Goal: Task Accomplishment & Management: Use online tool/utility

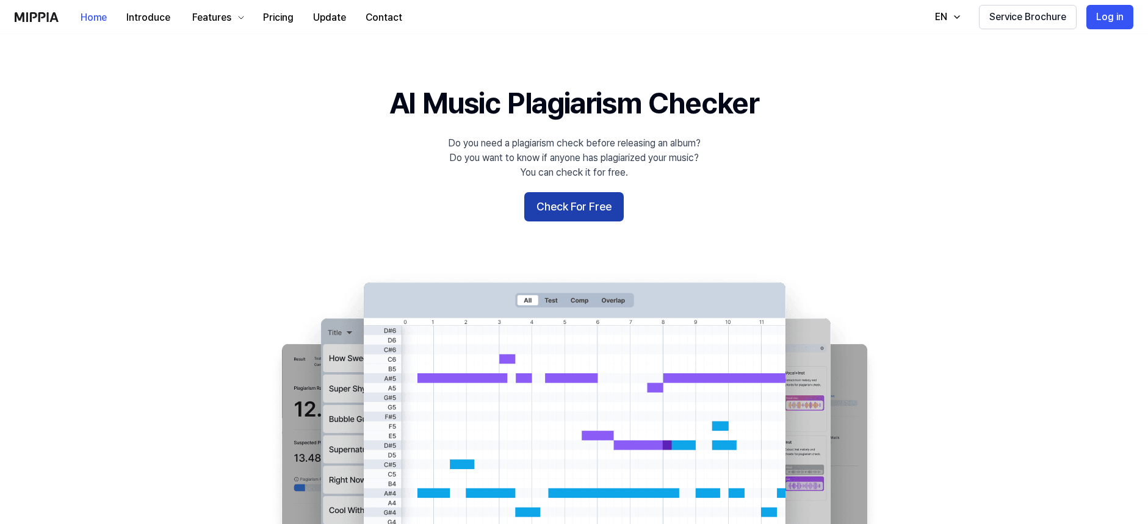
click at [599, 213] on button "Check For Free" at bounding box center [573, 206] width 99 height 29
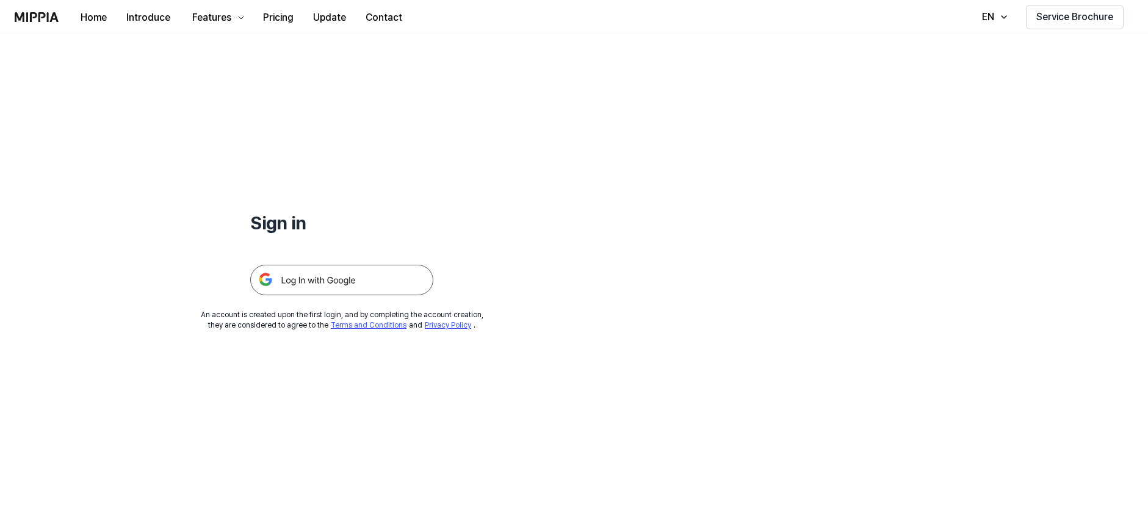
click at [327, 277] on img at bounding box center [341, 280] width 183 height 31
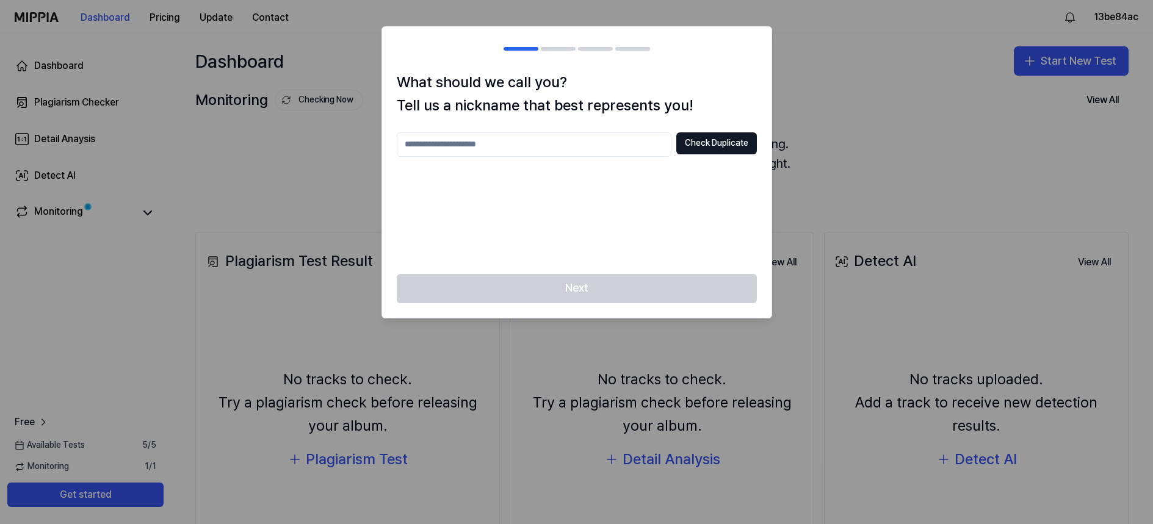
click at [505, 144] on input "text" at bounding box center [534, 144] width 275 height 24
type input "******"
click at [674, 288] on div "Next" at bounding box center [576, 296] width 389 height 44
click at [707, 142] on button "Check Duplicate" at bounding box center [716, 143] width 81 height 22
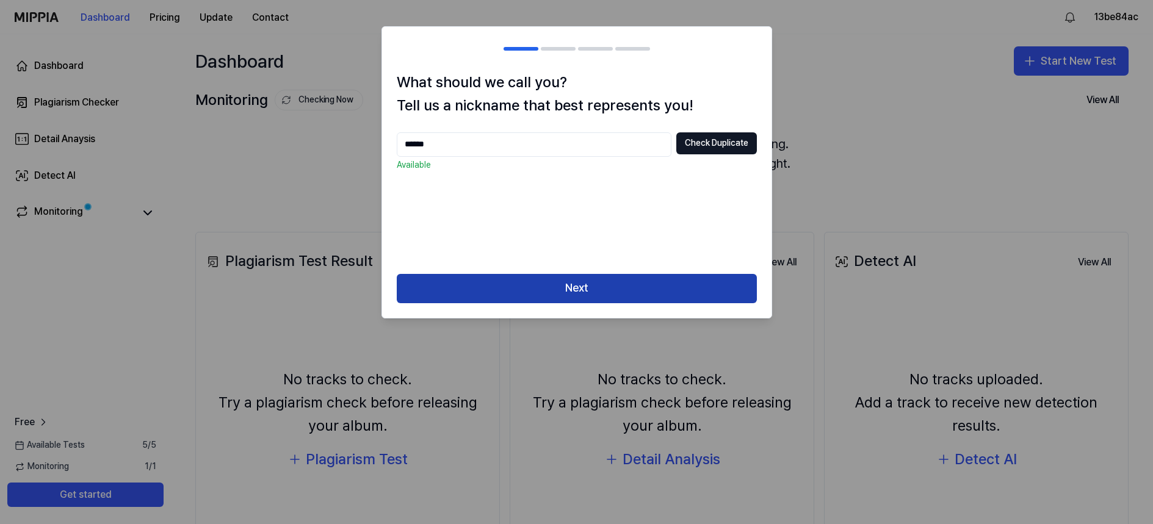
click at [591, 288] on button "Next" at bounding box center [577, 288] width 360 height 29
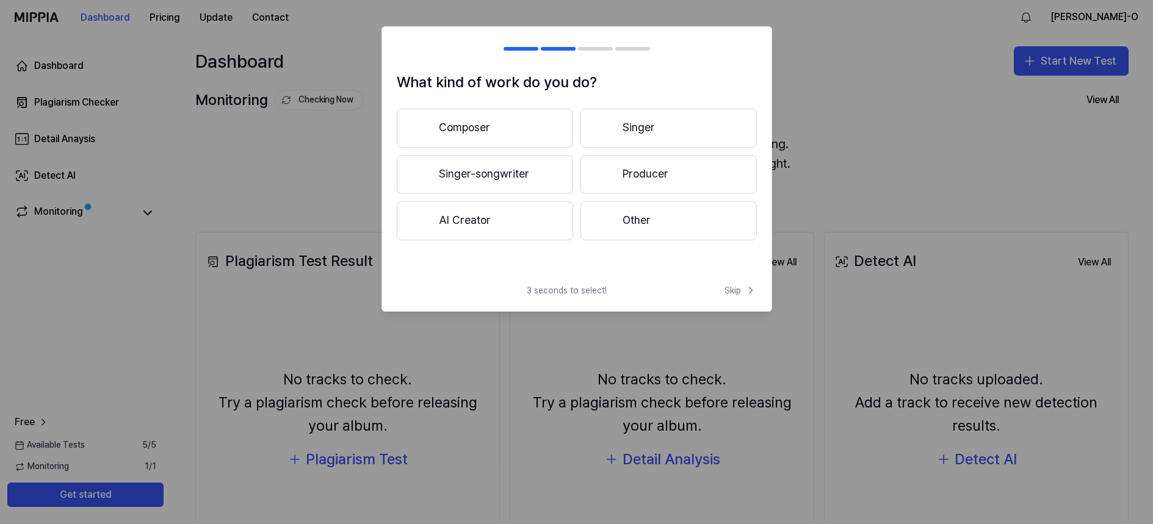
click at [497, 172] on button "Singer-songwriter" at bounding box center [485, 174] width 176 height 39
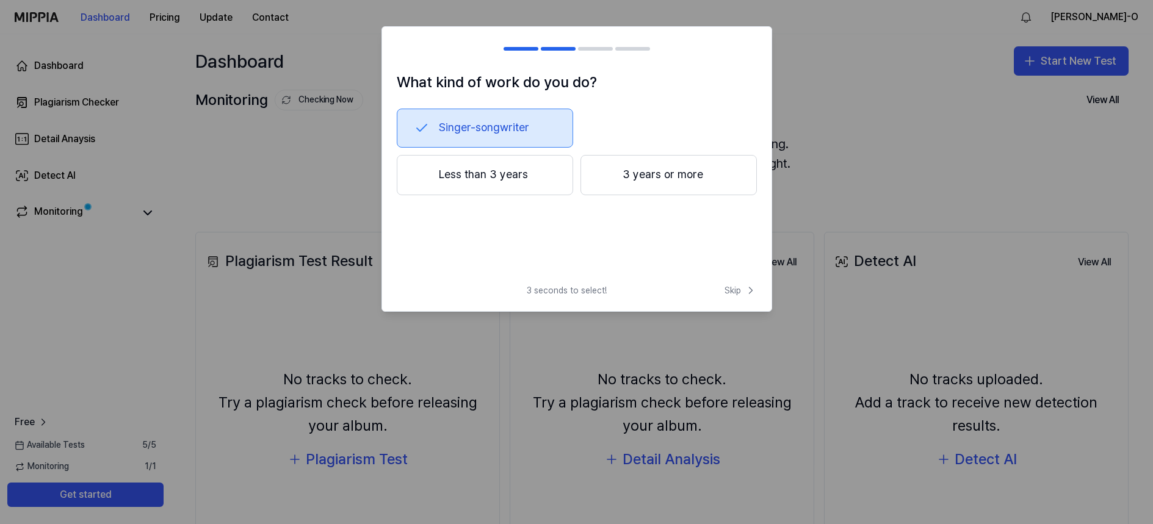
click at [670, 176] on button "3 years or more" at bounding box center [669, 175] width 176 height 40
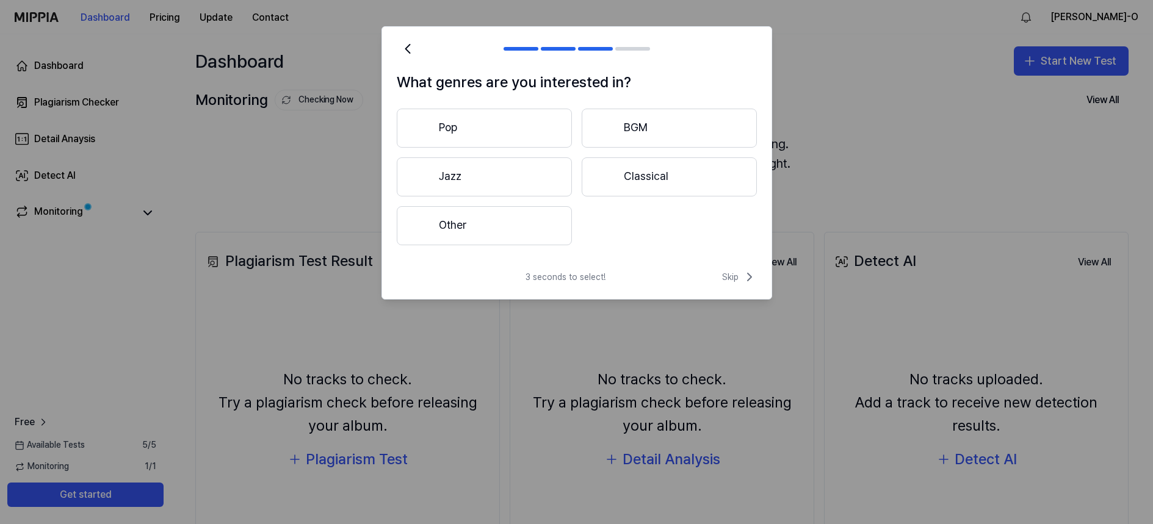
click at [460, 174] on button "Jazz" at bounding box center [484, 176] width 175 height 39
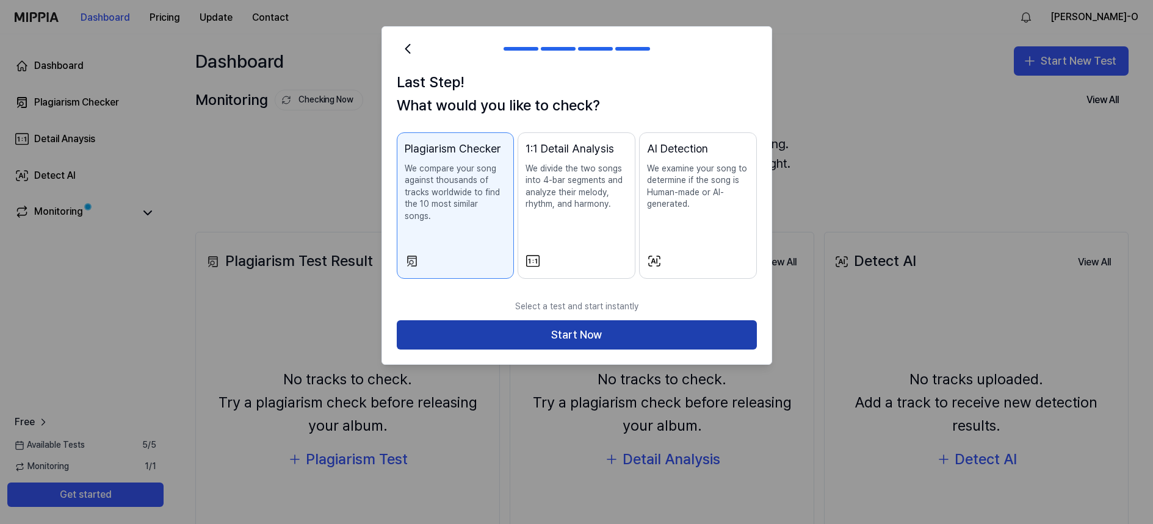
click at [585, 321] on button "Start Now" at bounding box center [577, 334] width 360 height 29
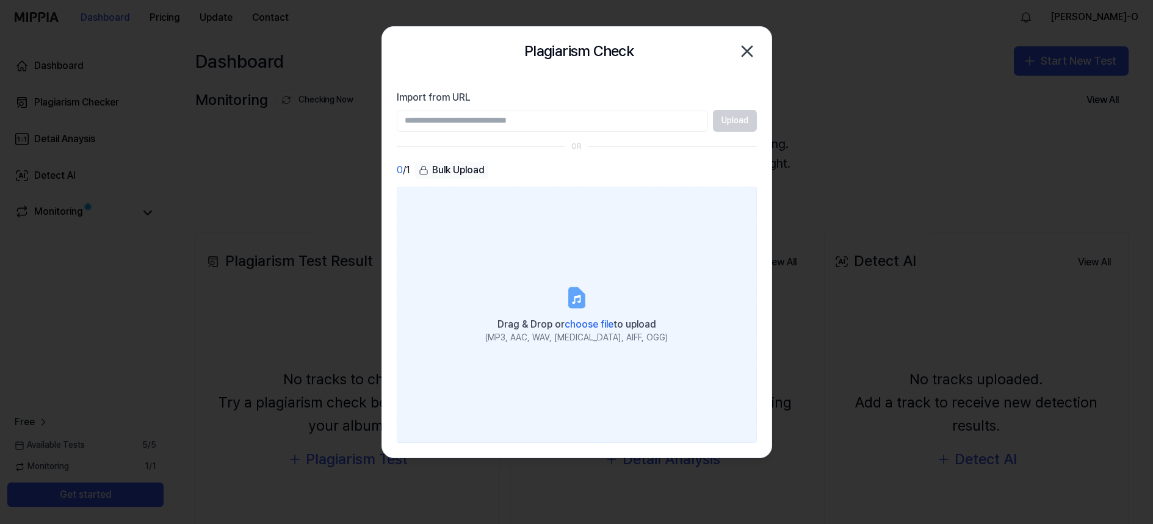
click at [466, 226] on label "Drag & Drop or choose file to upload (MP3, AAC, WAV, [MEDICAL_DATA], AIFF, OGG)" at bounding box center [577, 315] width 360 height 256
click at [0, 0] on input "Drag & Drop or choose file to upload (MP3, AAC, WAV, [MEDICAL_DATA], AIFF, OGG)" at bounding box center [0, 0] width 0 height 0
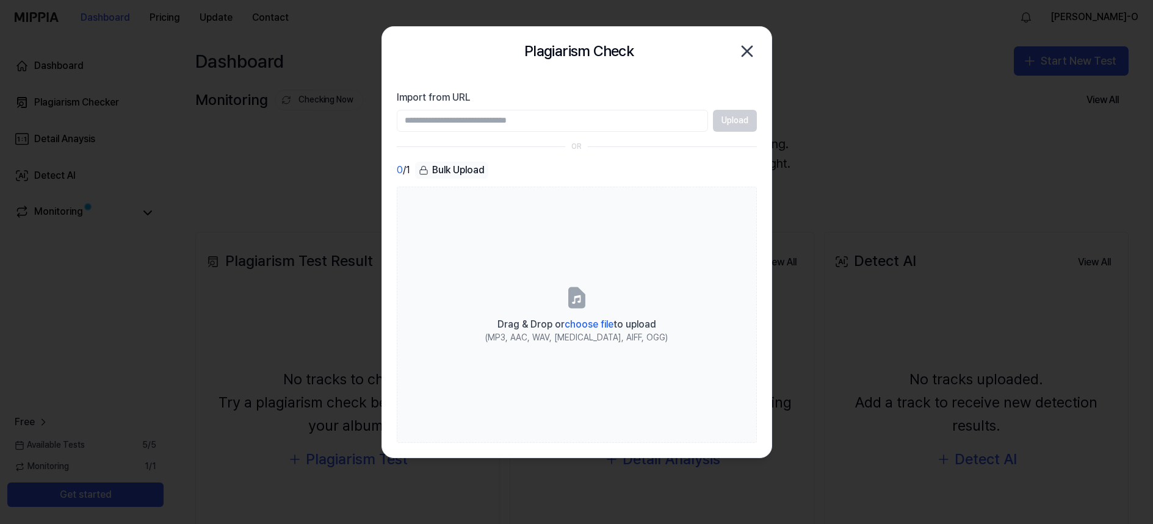
click at [746, 48] on icon "button" at bounding box center [747, 52] width 20 height 20
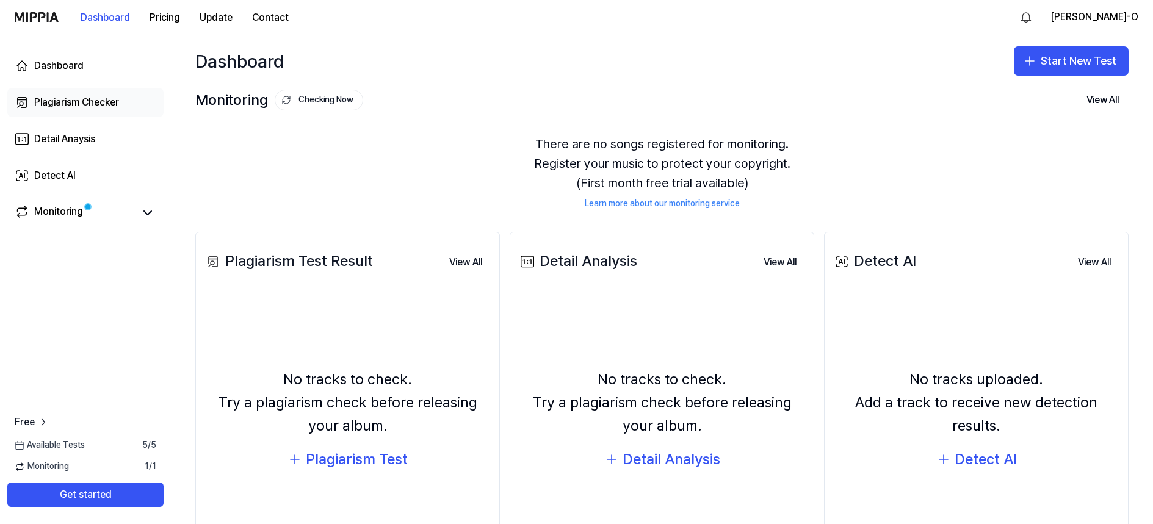
click at [75, 100] on div "Plagiarism Checker" at bounding box center [76, 102] width 85 height 15
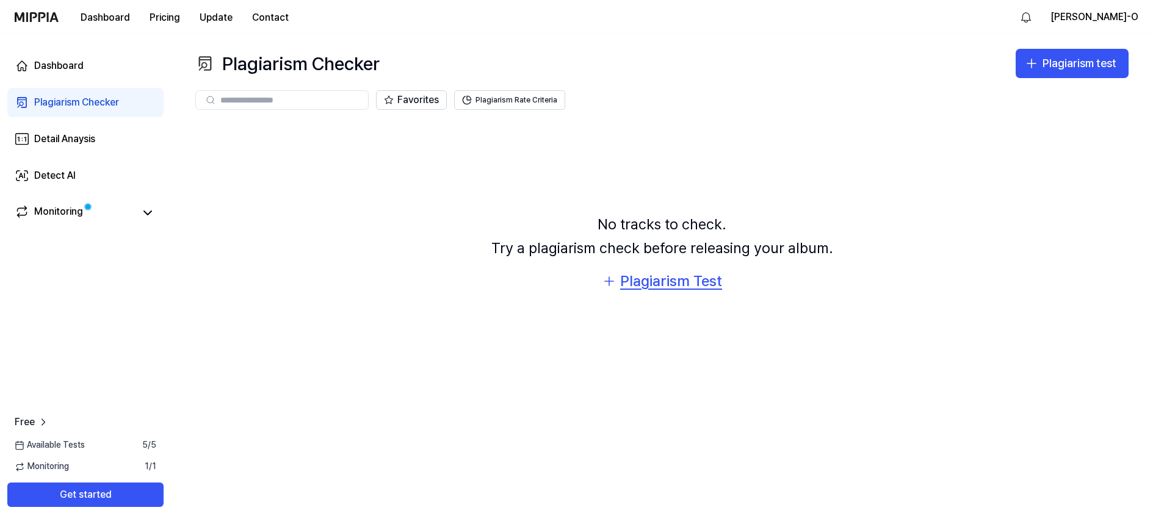
click at [650, 278] on div "Plagiarism Test" at bounding box center [671, 281] width 102 height 23
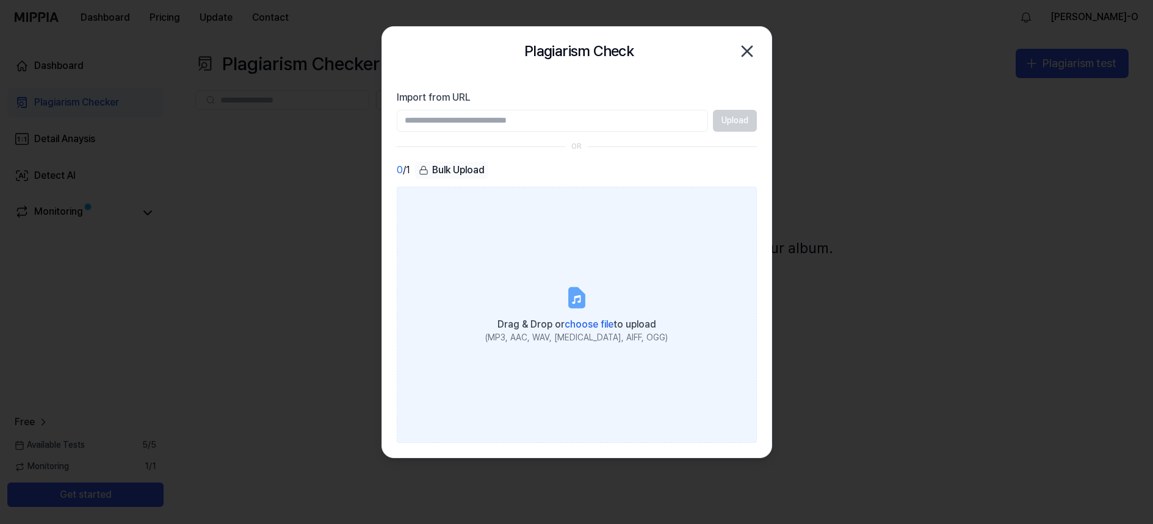
click at [748, 49] on icon "button" at bounding box center [747, 51] width 10 height 10
